Goal: Information Seeking & Learning: Compare options

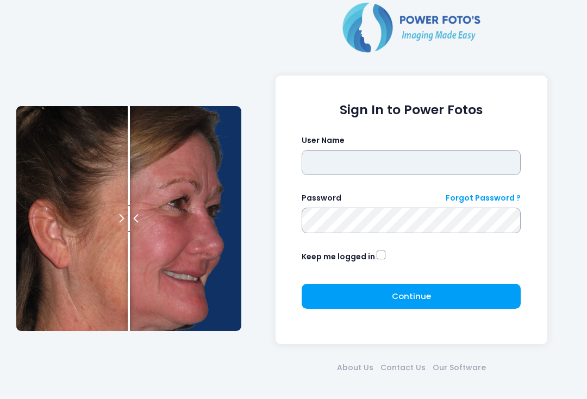
type input "**********"
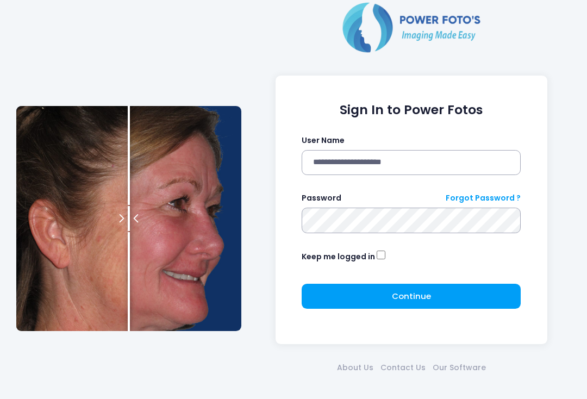
click button "submit" at bounding box center [0, 0] width 0 height 0
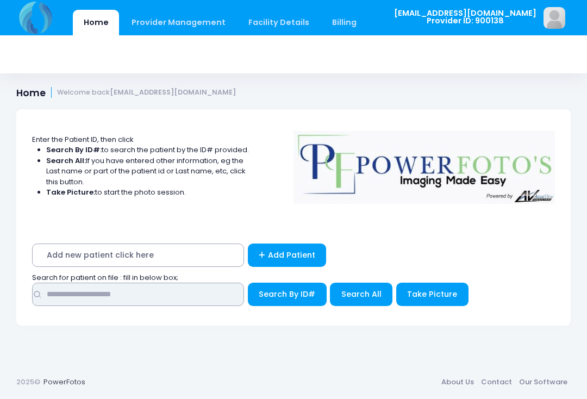
click at [172, 286] on input "text" at bounding box center [138, 294] width 212 height 23
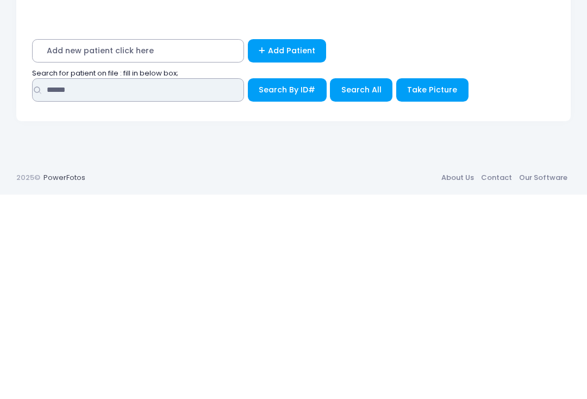
type input "******"
click at [358, 289] on span "Search All" at bounding box center [362, 294] width 40 height 11
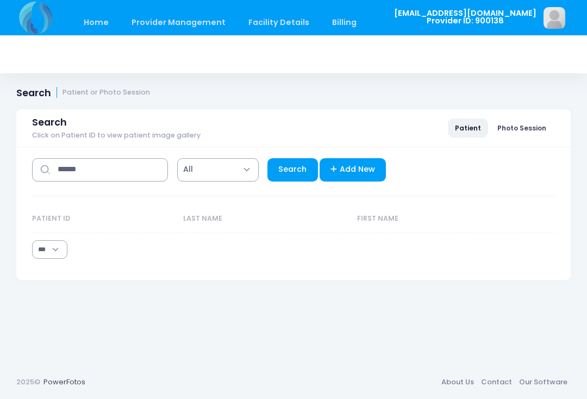
select select "***"
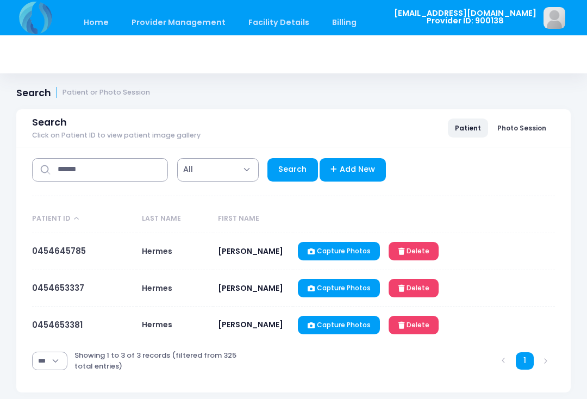
click at [70, 292] on link "0454653337" at bounding box center [58, 287] width 52 height 11
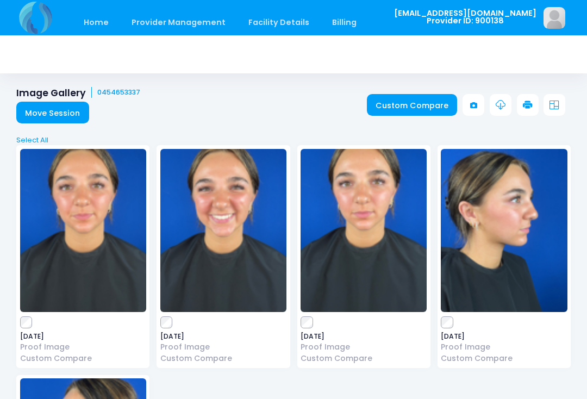
click at [408, 105] on link "Custom Compare" at bounding box center [412, 105] width 91 height 22
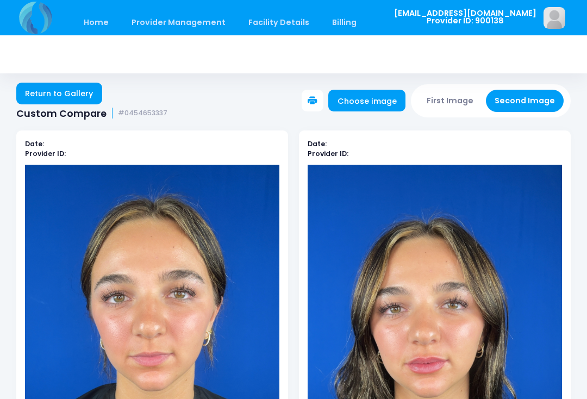
scroll to position [4, 0]
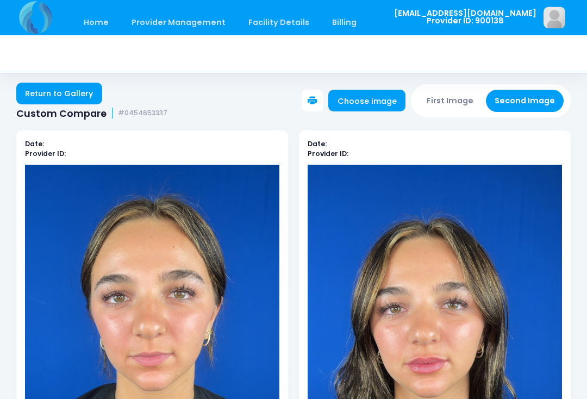
click at [453, 104] on button "First Image" at bounding box center [450, 101] width 65 height 22
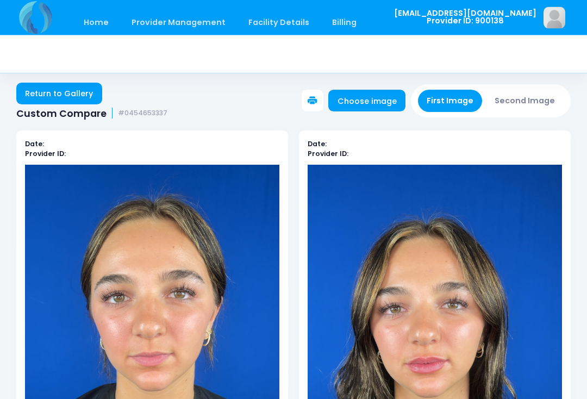
click at [376, 101] on link "Choose image" at bounding box center [367, 101] width 77 height 22
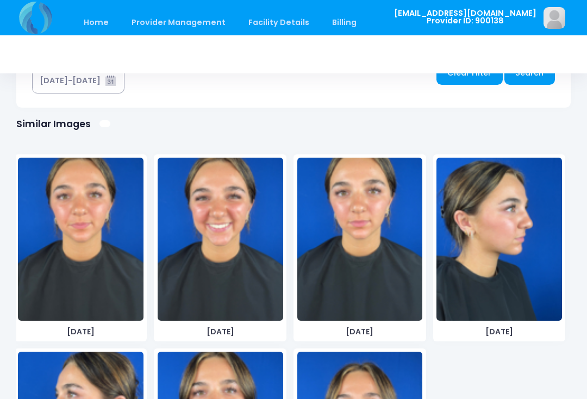
scroll to position [653, 0]
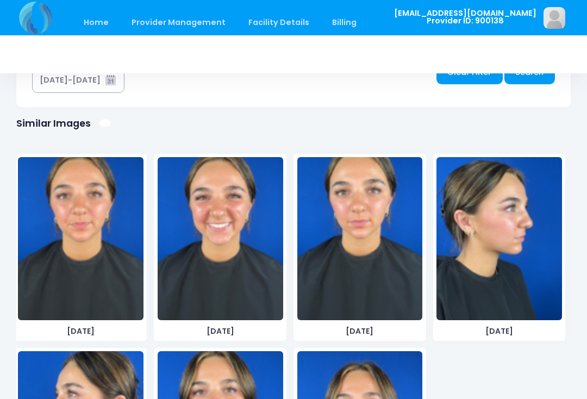
click at [231, 255] on img at bounding box center [221, 238] width 126 height 163
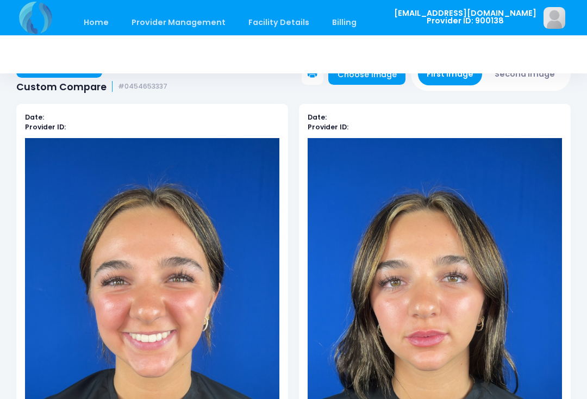
scroll to position [30, 0]
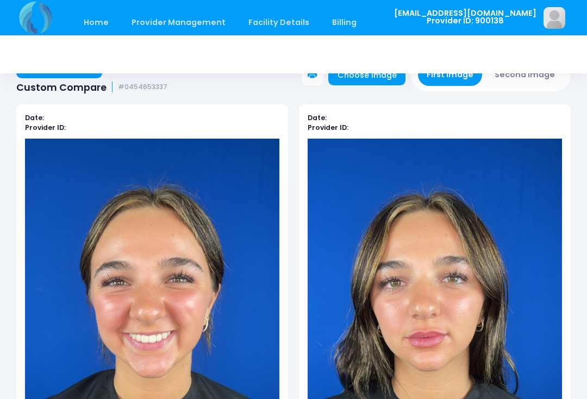
click at [538, 85] on button "Second Image" at bounding box center [525, 75] width 78 height 22
click at [386, 79] on link "Choose image" at bounding box center [367, 75] width 77 height 22
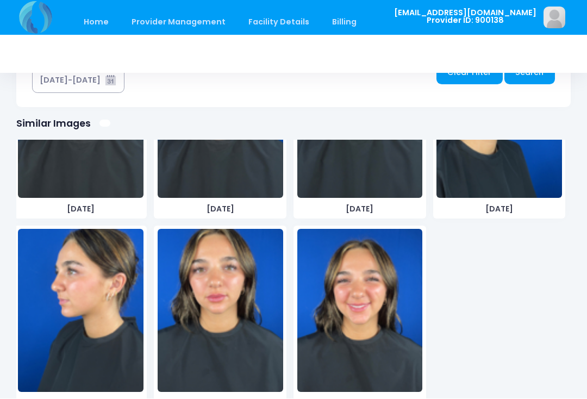
scroll to position [122, 0]
click at [369, 316] on img at bounding box center [361, 311] width 126 height 163
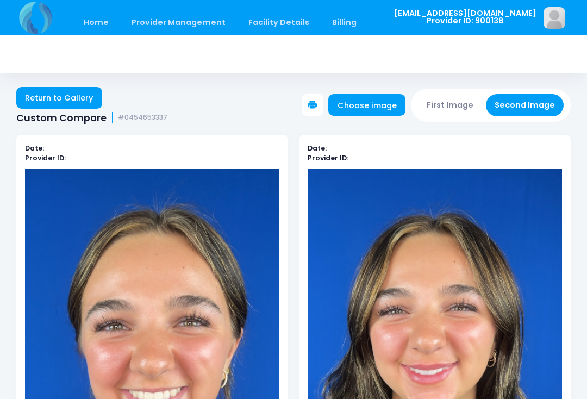
scroll to position [35, 0]
click at [92, 23] on link "Home" at bounding box center [96, 23] width 46 height 26
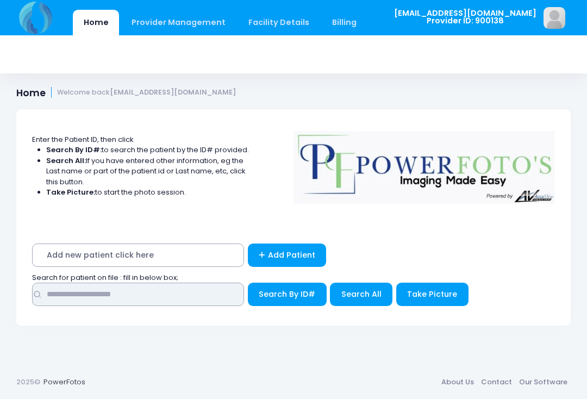
click at [143, 290] on input "text" at bounding box center [138, 294] width 212 height 23
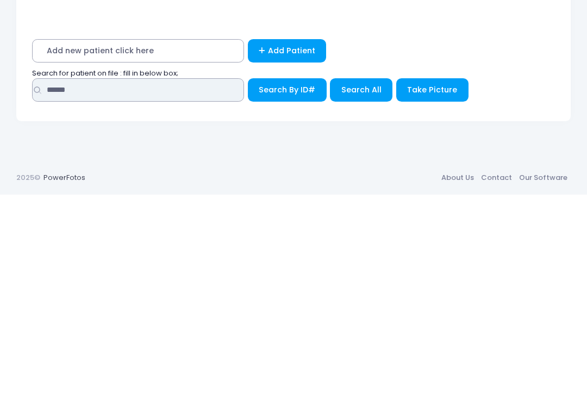
type input "******"
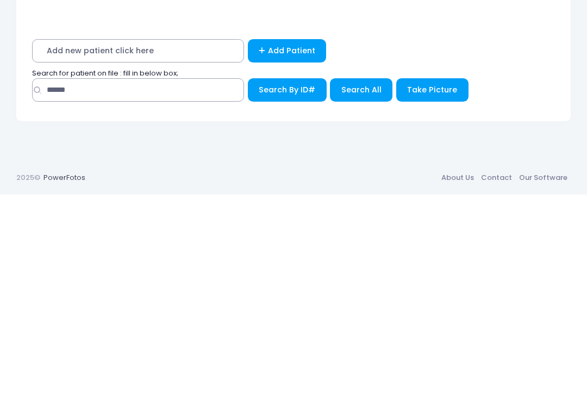
click at [363, 289] on span "Search All" at bounding box center [362, 294] width 40 height 11
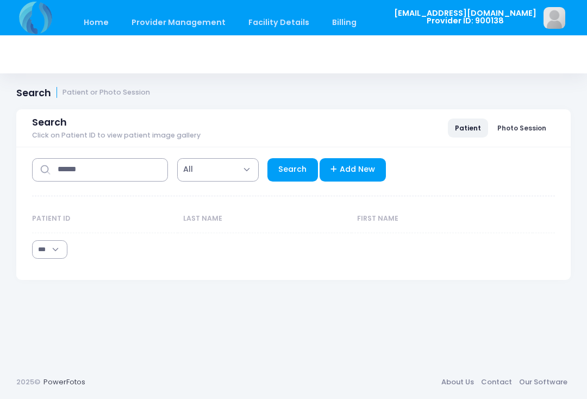
select select "***"
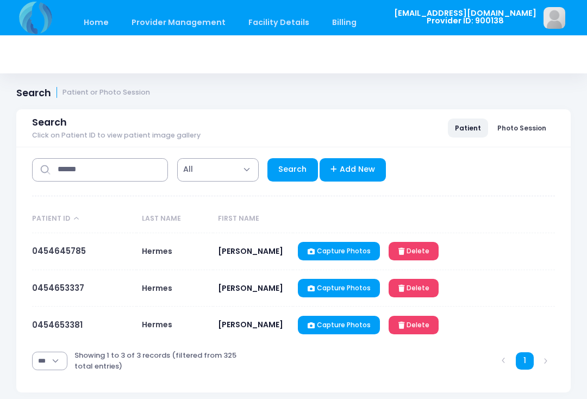
click at [68, 330] on link "0454653381" at bounding box center [57, 324] width 51 height 11
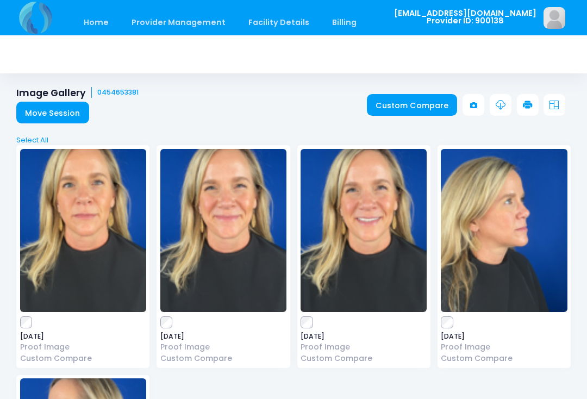
click at [419, 110] on link "Custom Compare" at bounding box center [412, 105] width 91 height 22
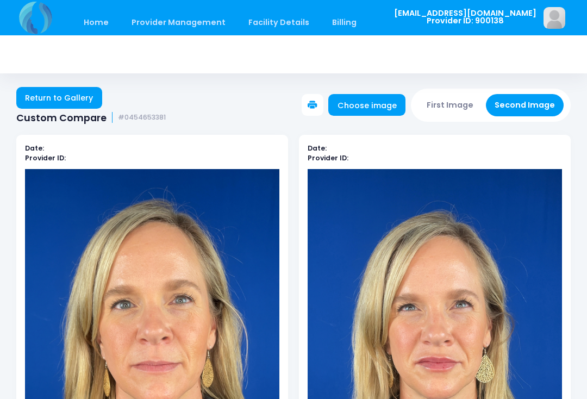
click at [452, 97] on button "First Image" at bounding box center [450, 105] width 65 height 22
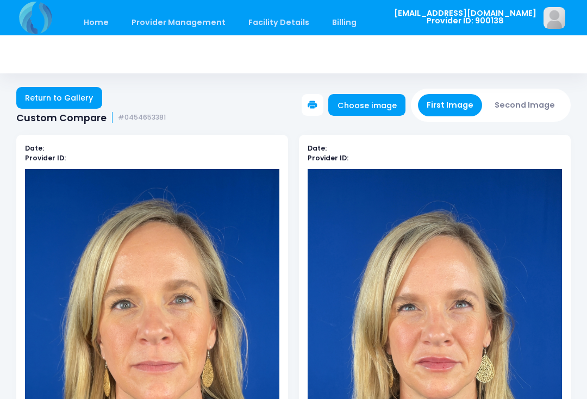
click at [366, 106] on link "Choose image" at bounding box center [367, 105] width 77 height 22
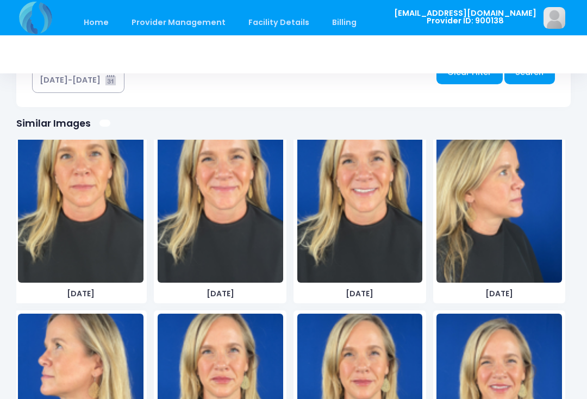
scroll to position [38, 0]
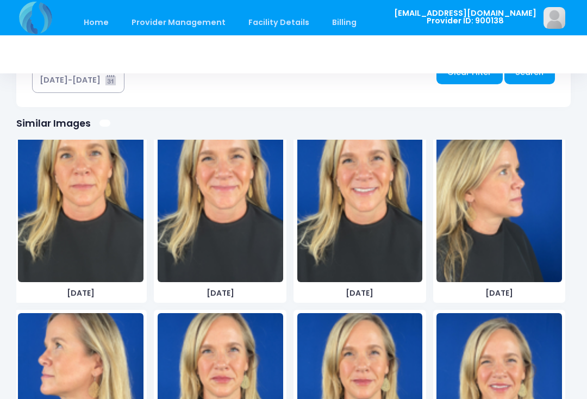
click at [348, 220] on img at bounding box center [361, 200] width 126 height 163
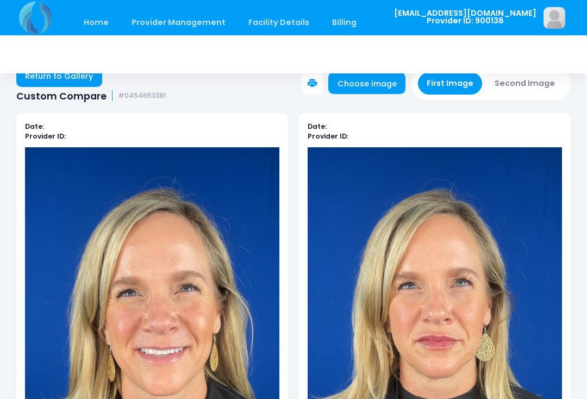
scroll to position [14, 0]
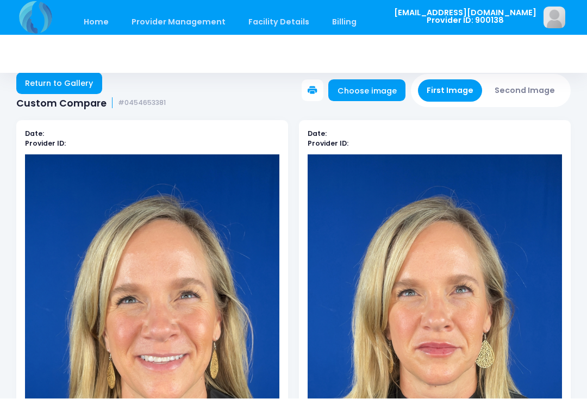
click at [524, 90] on button "Second Image" at bounding box center [525, 91] width 78 height 22
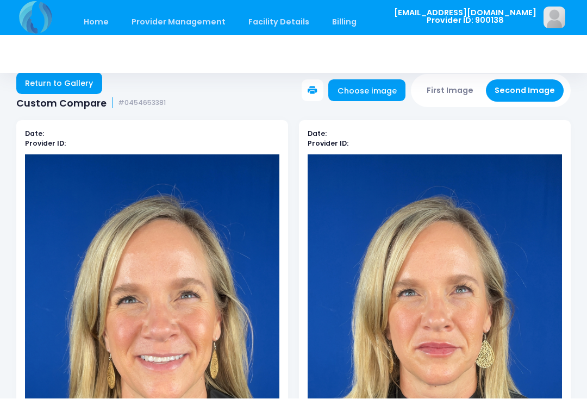
click at [373, 97] on link "Choose image" at bounding box center [367, 91] width 77 height 22
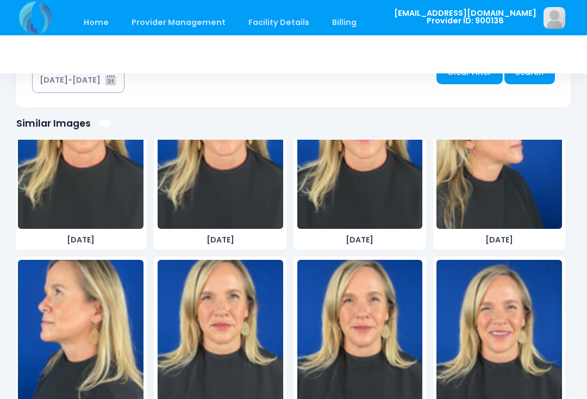
scroll to position [93, 0]
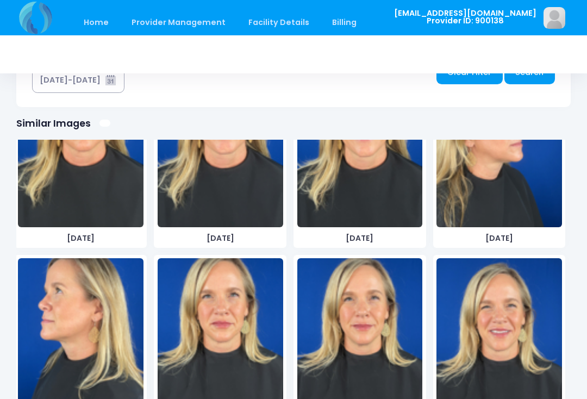
click at [511, 338] on img at bounding box center [500, 339] width 126 height 163
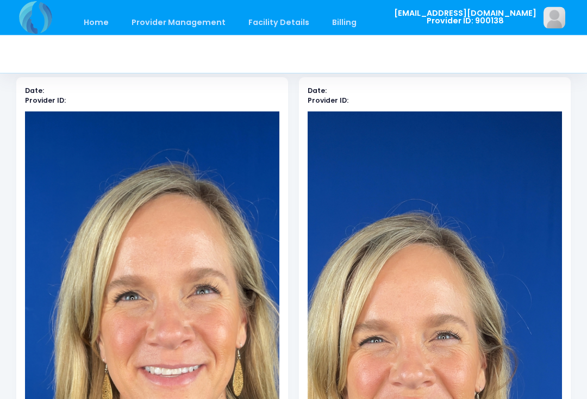
scroll to position [0, 0]
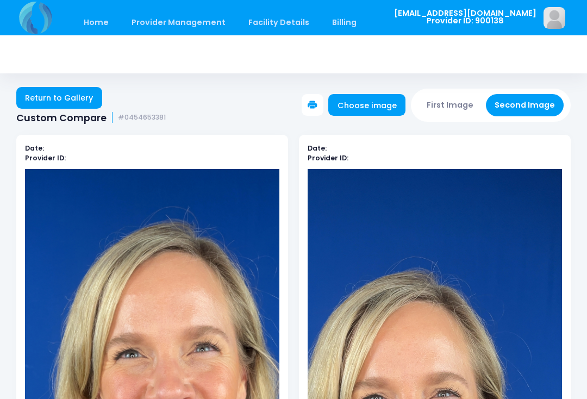
click at [456, 106] on button "First Image" at bounding box center [450, 105] width 65 height 22
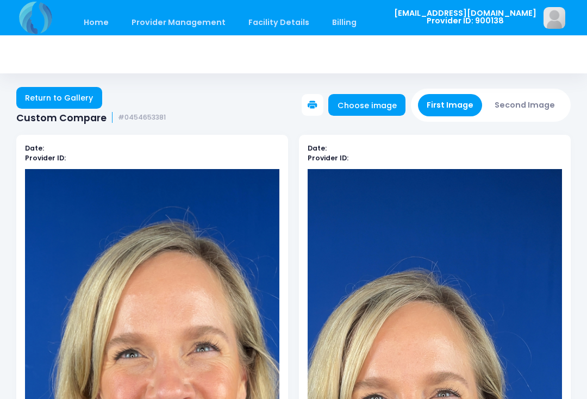
click at [376, 104] on link "Choose image" at bounding box center [367, 105] width 77 height 22
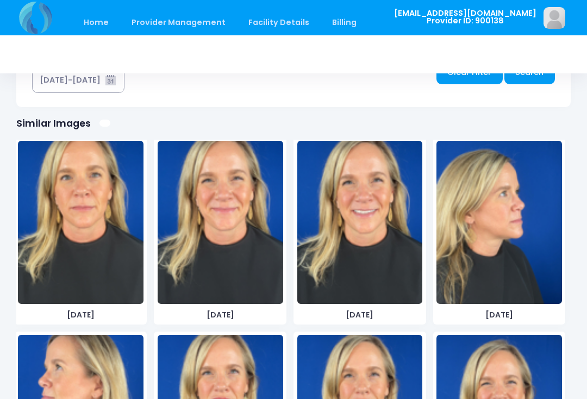
scroll to position [18, 0]
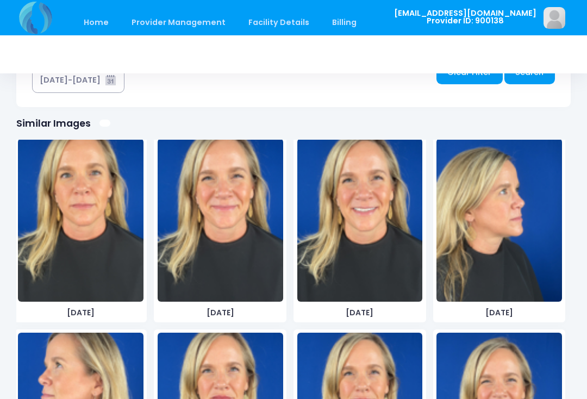
click at [231, 253] on img at bounding box center [221, 220] width 126 height 163
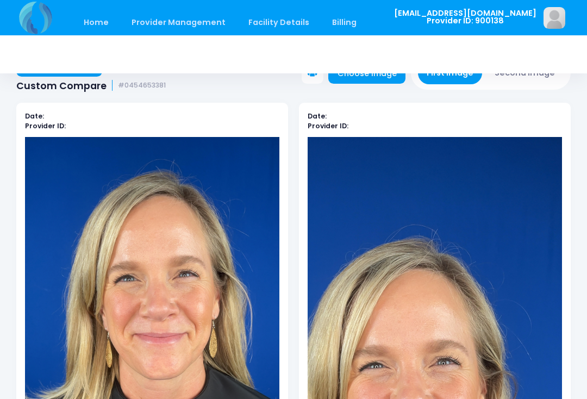
scroll to position [21, 0]
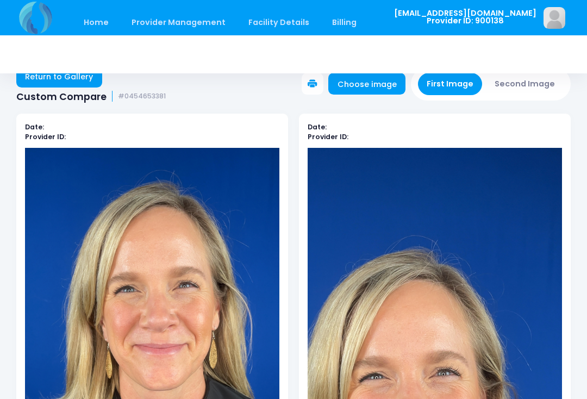
click at [532, 88] on button "Second Image" at bounding box center [525, 84] width 78 height 22
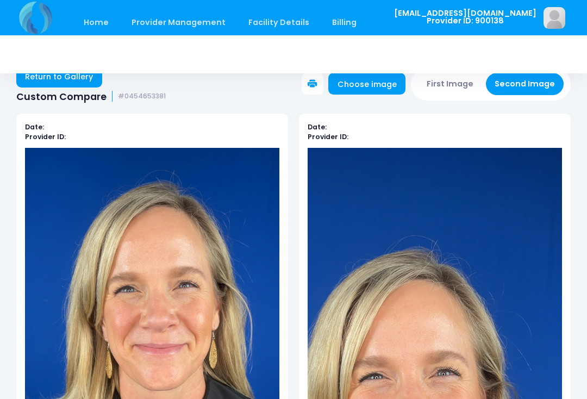
click at [360, 84] on link "Choose image" at bounding box center [367, 84] width 77 height 22
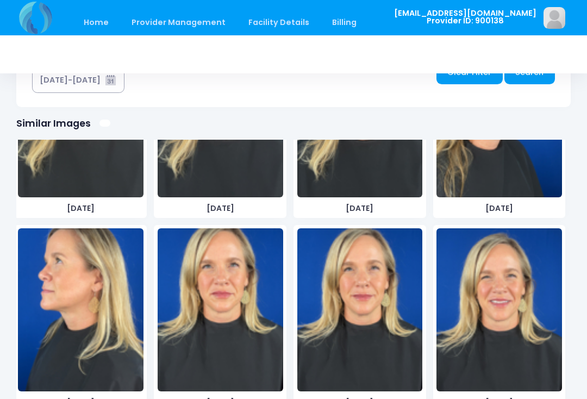
scroll to position [122, 0]
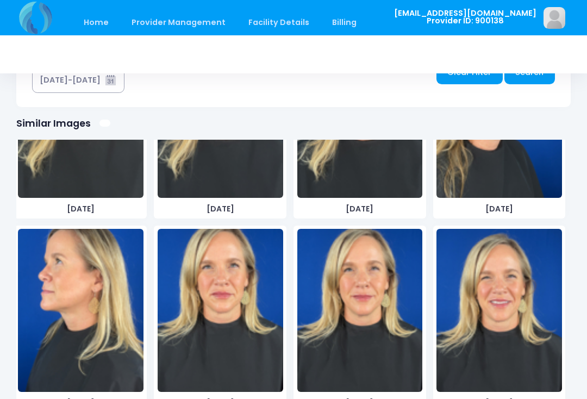
click at [369, 315] on img at bounding box center [361, 310] width 126 height 163
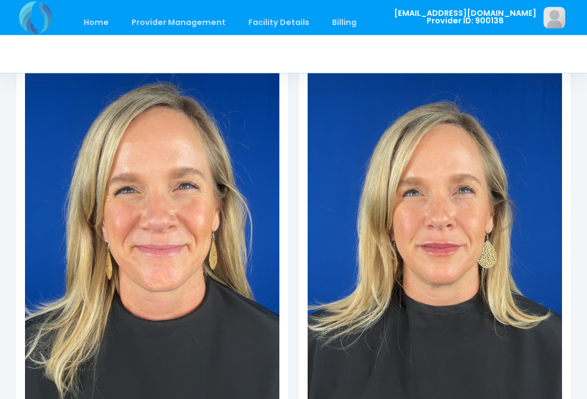
scroll to position [120, 0]
